Goal: Task Accomplishment & Management: Use online tool/utility

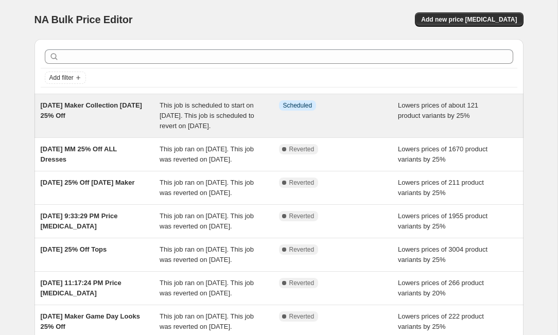
click at [212, 109] on span "This job is scheduled to start on October 13, 2025. This job is scheduled to re…" at bounding box center [207, 115] width 95 height 28
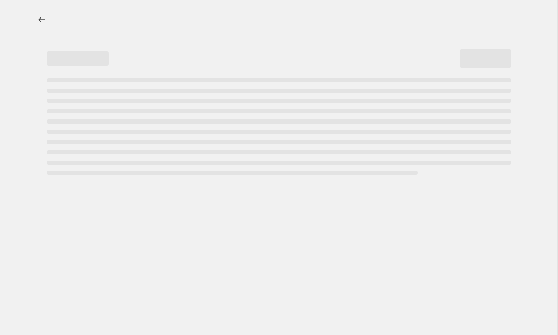
select select "percentage"
select select "no_change"
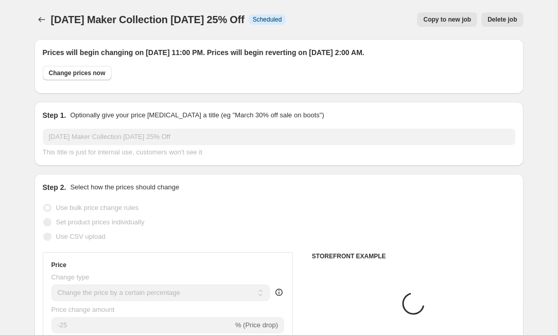
select select "collection"
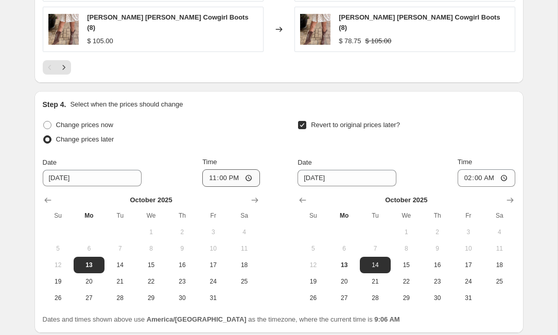
scroll to position [1000, 0]
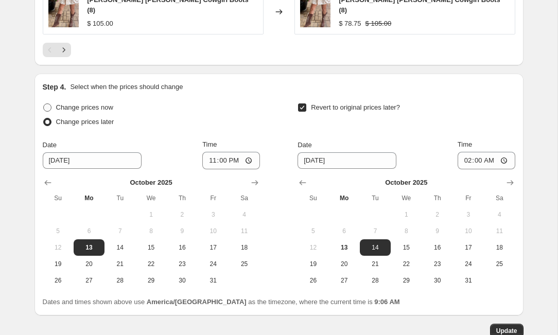
click at [76, 104] on span "Change prices now" at bounding box center [84, 108] width 57 height 8
click at [44, 104] on input "Change prices now" at bounding box center [43, 104] width 1 height 1
radio input "true"
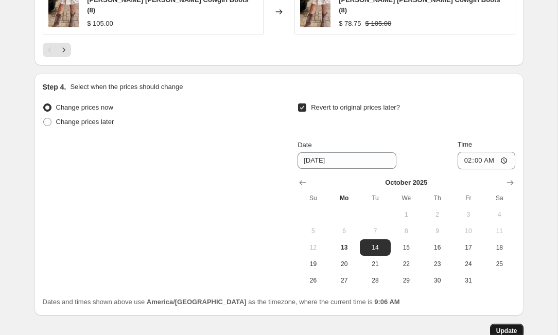
click at [509, 327] on span "Update" at bounding box center [506, 331] width 21 height 8
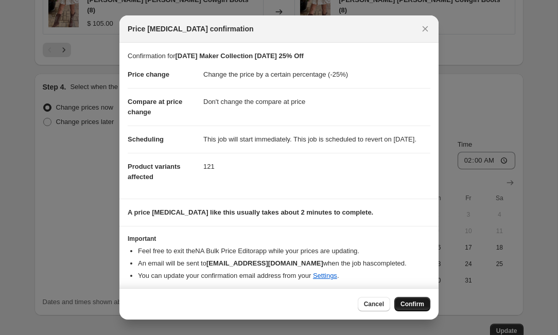
click at [404, 304] on span "Confirm" at bounding box center [413, 304] width 24 height 8
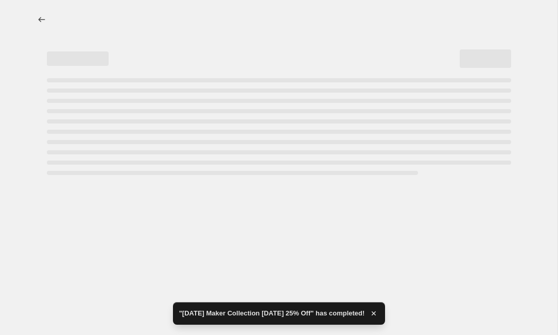
scroll to position [-1, 0]
select select "percentage"
select select "no_change"
select select "collection"
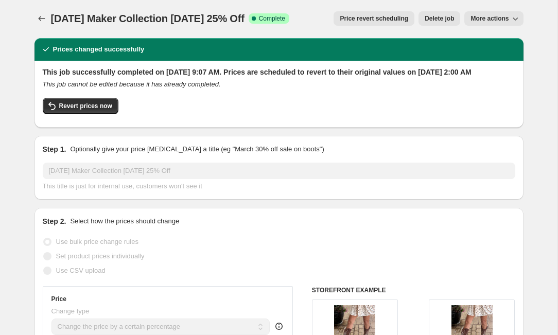
scroll to position [0, 0]
